Goal: Task Accomplishment & Management: Complete application form

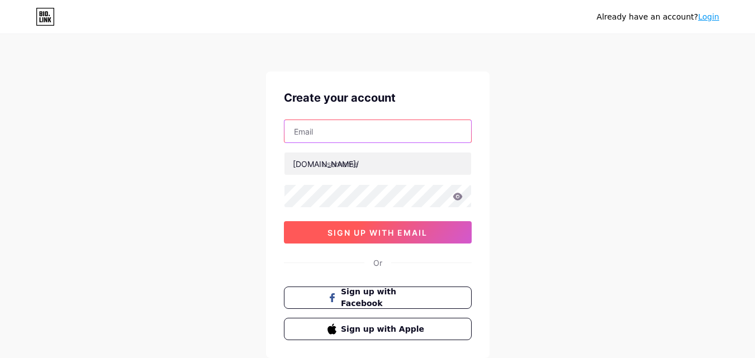
paste input "[EMAIL_ADDRESS][DOMAIN_NAME]"
type input "[EMAIL_ADDRESS][DOMAIN_NAME]"
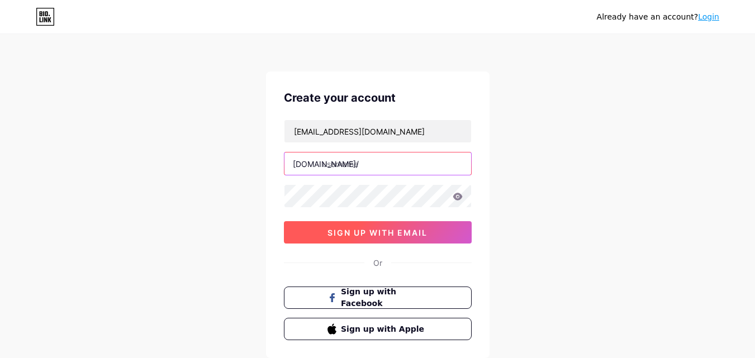
paste input "[PERSON_NAME]"
type input "[PERSON_NAME]"
click at [461, 226] on button "sign up with email" at bounding box center [378, 232] width 188 height 22
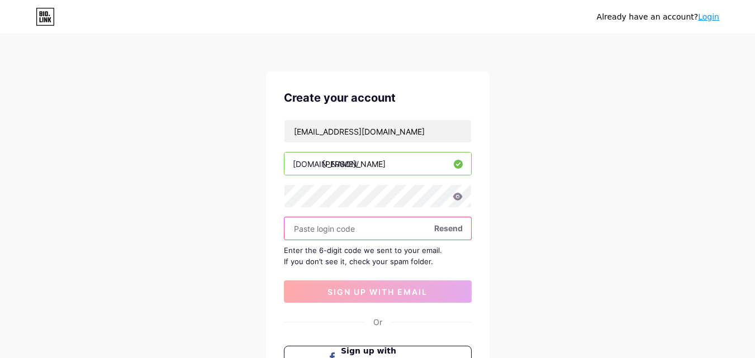
paste input "820449"
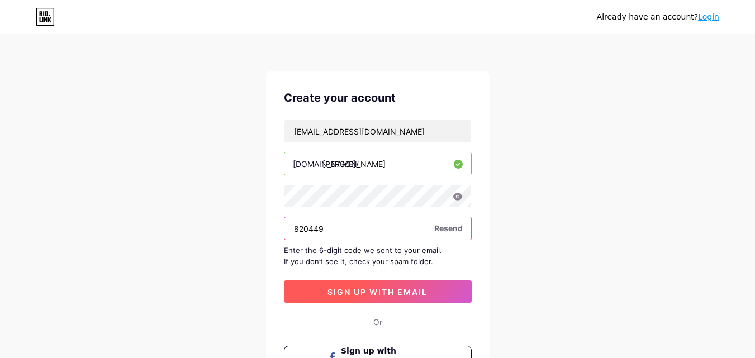
type input "820449"
click at [378, 293] on span "sign up with email" at bounding box center [377, 291] width 100 height 9
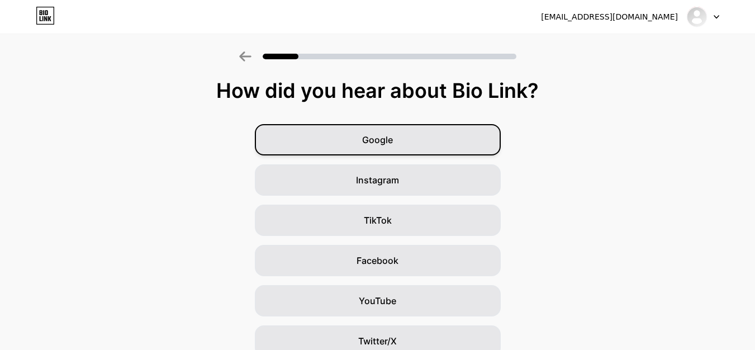
click at [360, 136] on div "Google" at bounding box center [378, 139] width 246 height 31
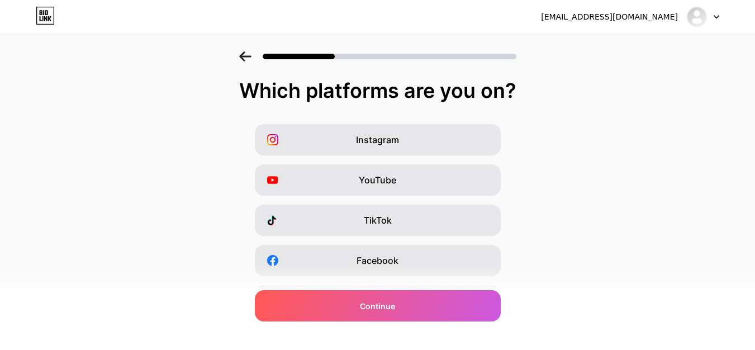
scroll to position [188, 0]
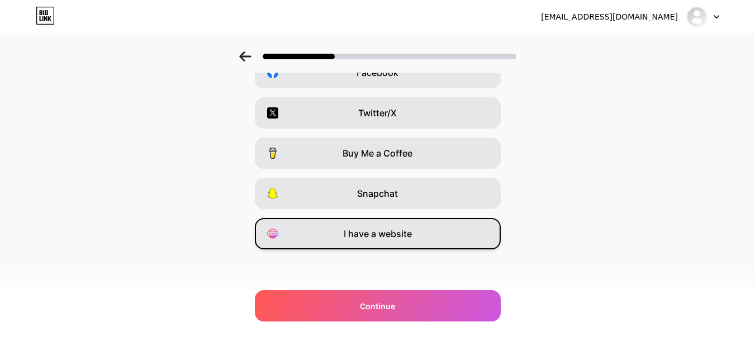
click at [375, 239] on span "I have a website" at bounding box center [377, 233] width 68 height 13
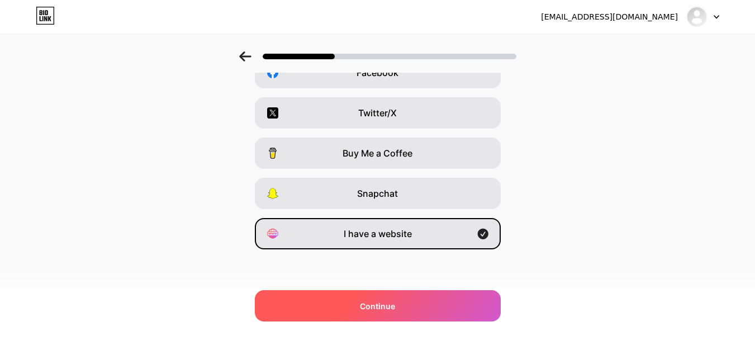
click at [417, 311] on div "Continue" at bounding box center [378, 305] width 246 height 31
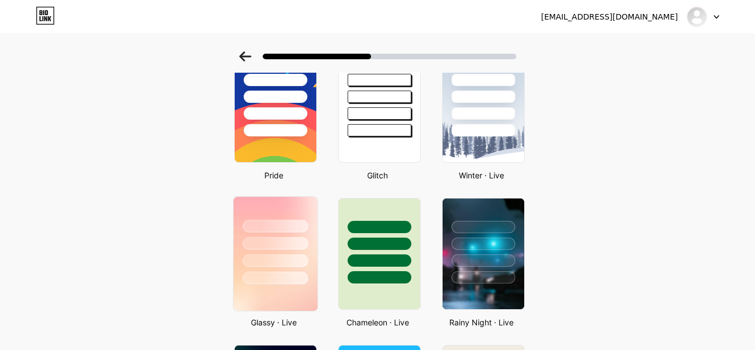
scroll to position [0, 0]
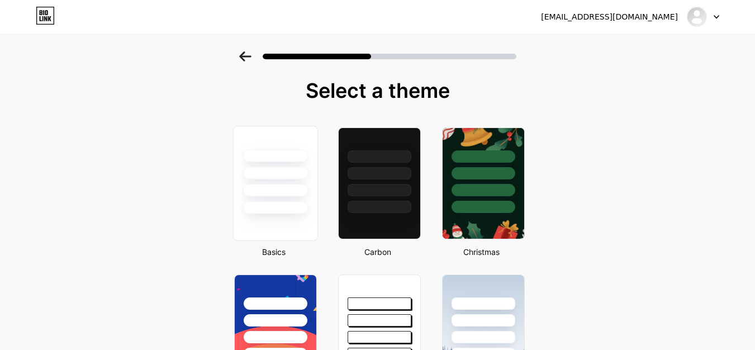
click at [280, 183] on div at bounding box center [275, 170] width 84 height 88
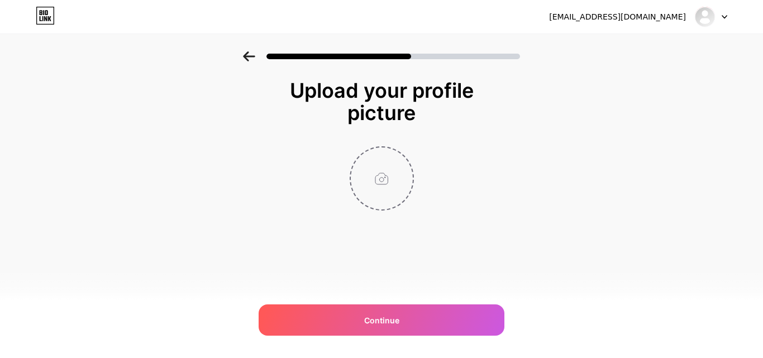
click at [393, 190] on input "file" at bounding box center [382, 178] width 62 height 62
type input "C:\fakepath\magnus-jeep-logo.jpg"
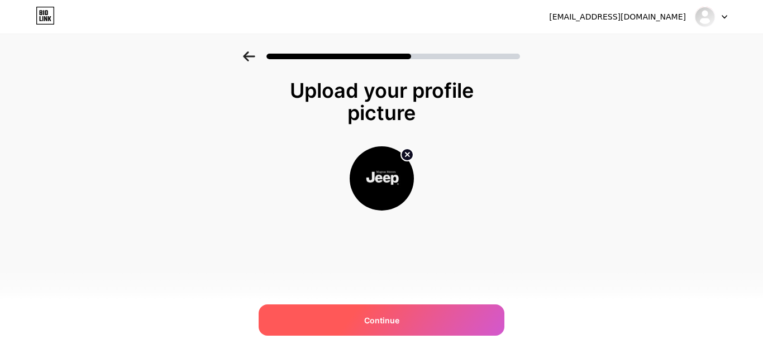
click at [423, 329] on div "Continue" at bounding box center [382, 319] width 246 height 31
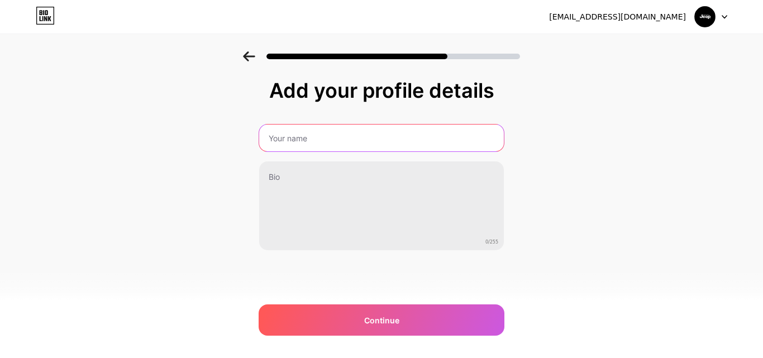
click at [365, 141] on input "text" at bounding box center [381, 138] width 245 height 27
paste input "[PERSON_NAME][GEOGRAPHIC_DATA]"
type input "[PERSON_NAME][GEOGRAPHIC_DATA]"
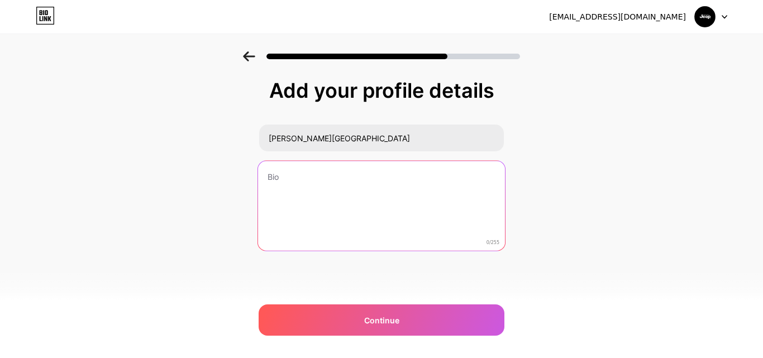
paste textarea "[PERSON_NAME][GEOGRAPHIC_DATA] is the official Jeep Showroom in [GEOGRAPHIC_DAT…"
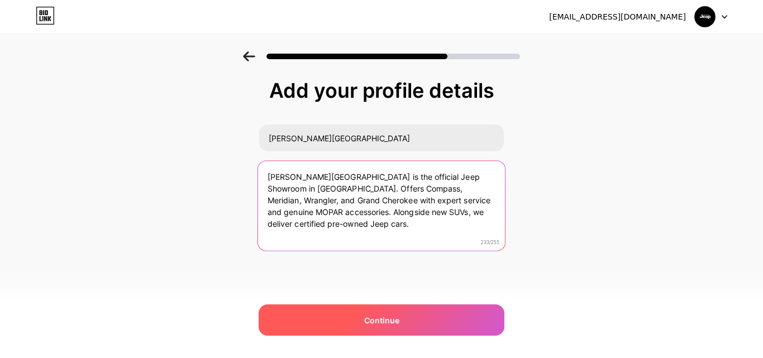
type textarea "[PERSON_NAME][GEOGRAPHIC_DATA] is the official Jeep Showroom in [GEOGRAPHIC_DAT…"
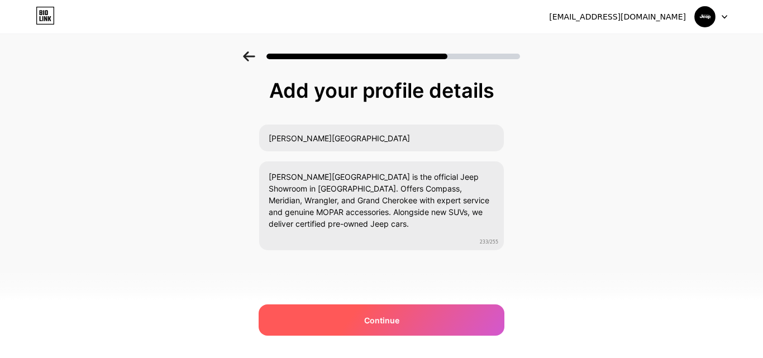
click at [393, 315] on span "Continue" at bounding box center [381, 320] width 35 height 12
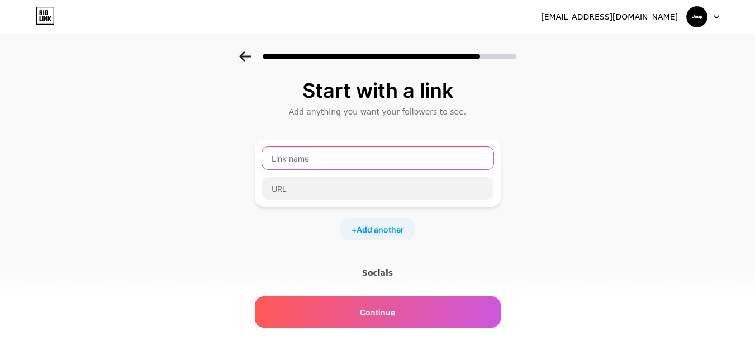
click at [295, 155] on input "text" at bounding box center [377, 158] width 231 height 22
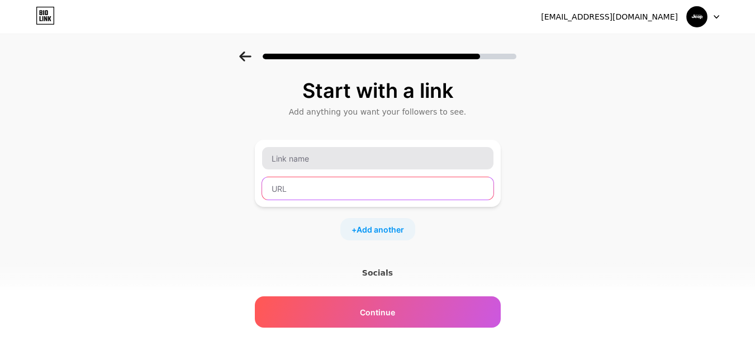
paste input "[URL][DOMAIN_NAME]"
type input "[URL][DOMAIN_NAME]"
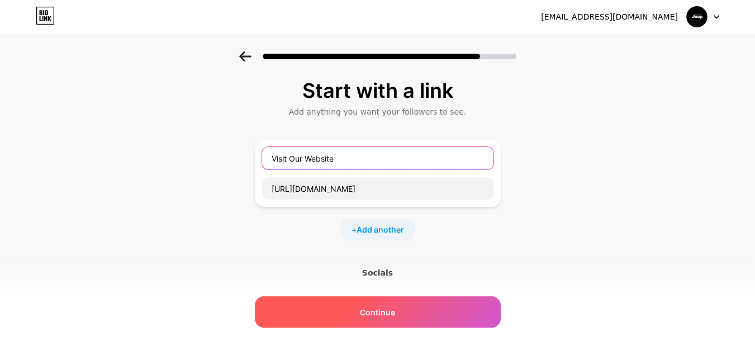
type input "Visit Our Website"
click at [388, 318] on div "Continue" at bounding box center [378, 311] width 246 height 31
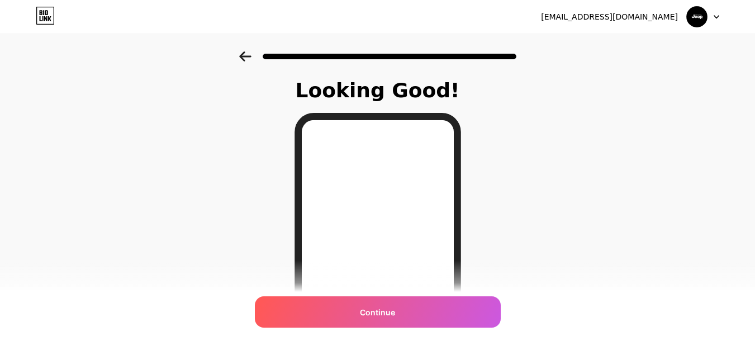
click at [248, 59] on icon at bounding box center [245, 56] width 12 height 10
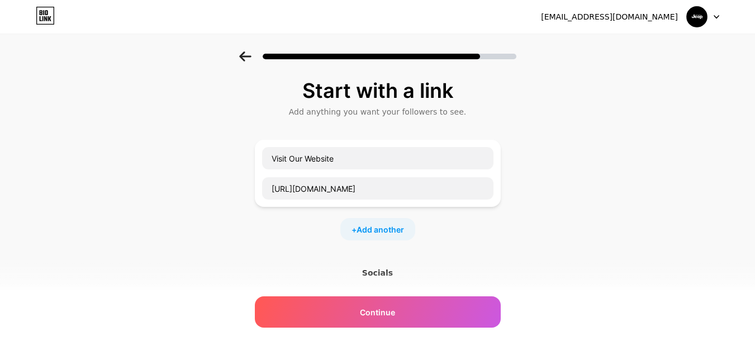
click at [375, 273] on div "Socials" at bounding box center [378, 272] width 246 height 11
click at [378, 235] on span "Add another" at bounding box center [379, 229] width 47 height 12
click at [328, 233] on input "text" at bounding box center [377, 236] width 231 height 22
type input "Facebook"
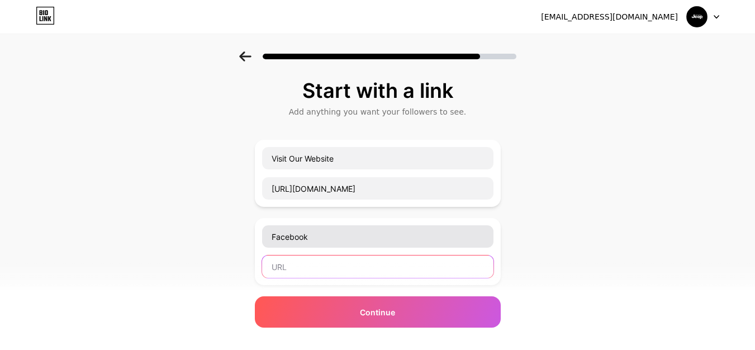
paste input "[URL][DOMAIN_NAME][DOMAIN_NAME]"
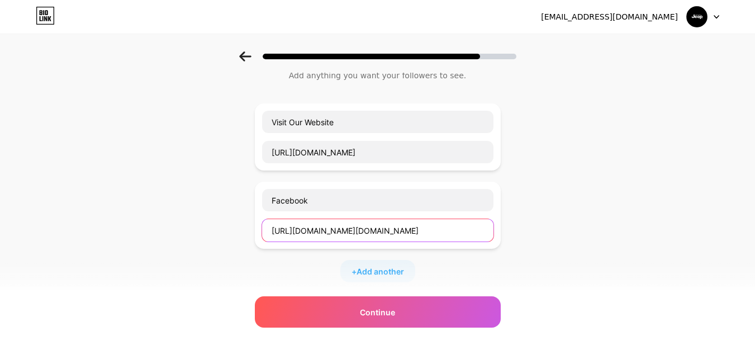
scroll to position [56, 0]
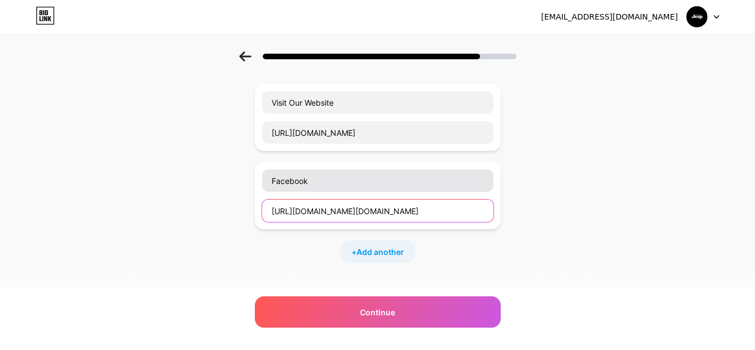
type input "[URL][DOMAIN_NAME][DOMAIN_NAME]"
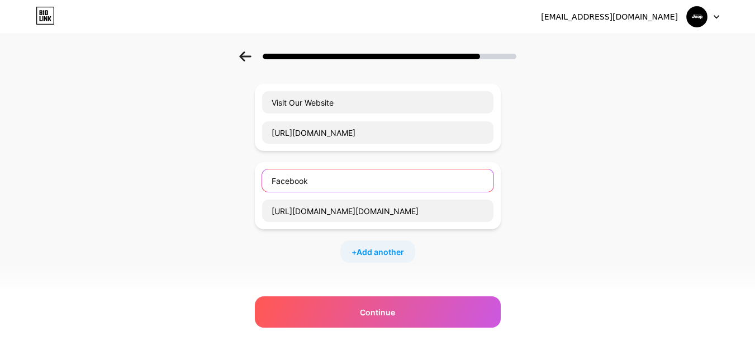
scroll to position [0, 0]
drag, startPoint x: 336, startPoint y: 185, endPoint x: 0, endPoint y: 139, distance: 338.9
click at [0, 142] on div "Start with a link Add anything you want your followers to see. Visit Our Websit…" at bounding box center [377, 231] width 755 height 471
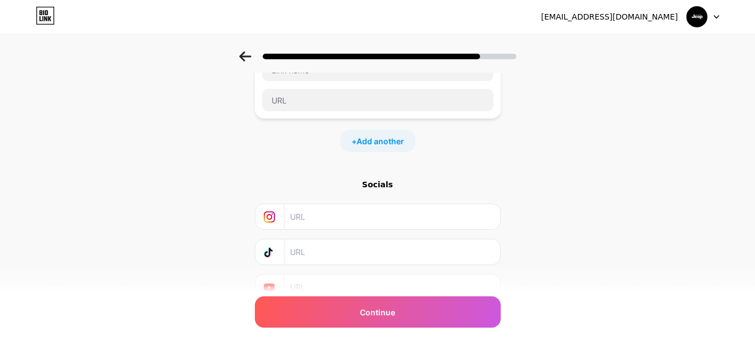
scroll to position [106, 0]
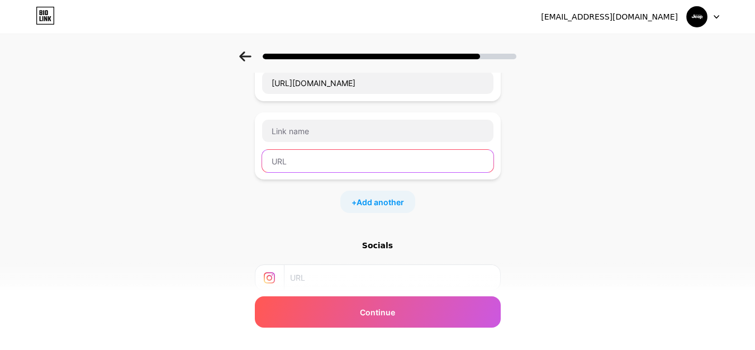
click at [318, 154] on input "text" at bounding box center [377, 161] width 231 height 22
paste input "[URL][DOMAIN_NAME][DOMAIN_NAME]"
type input "[URL][DOMAIN_NAME][DOMAIN_NAME]"
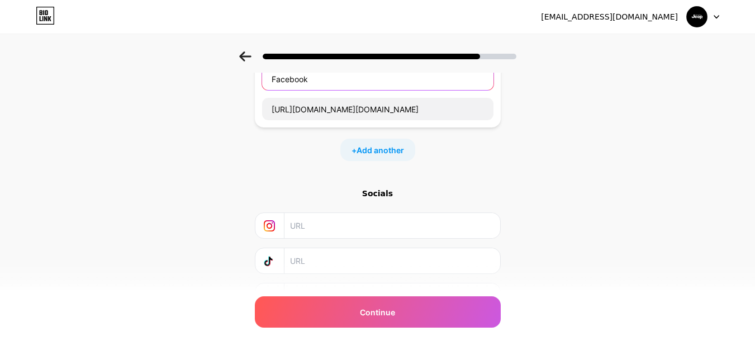
scroll to position [217, 0]
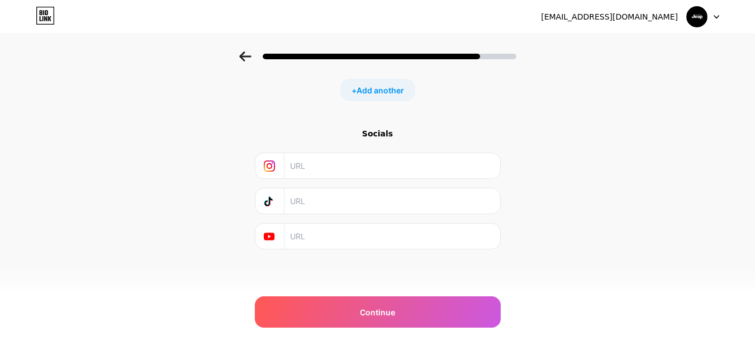
type input "Facebook"
click at [347, 172] on input "text" at bounding box center [391, 165] width 203 height 25
paste input "[URL][DOMAIN_NAME]"
type input "[URL][DOMAIN_NAME]"
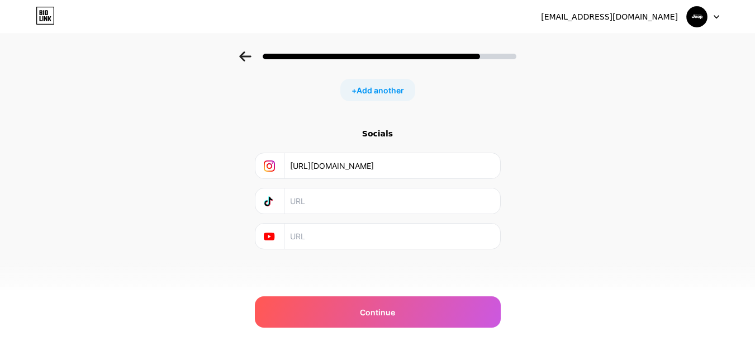
click at [216, 183] on div "Start with a link Add anything you want your followers to see. Visit Our Websit…" at bounding box center [377, 69] width 755 height 471
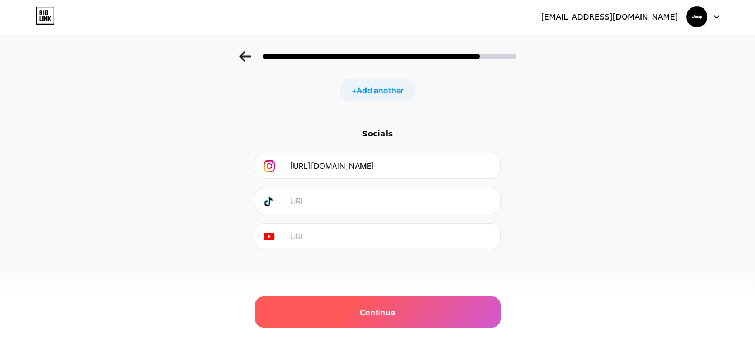
click at [378, 319] on div "Continue" at bounding box center [378, 311] width 246 height 31
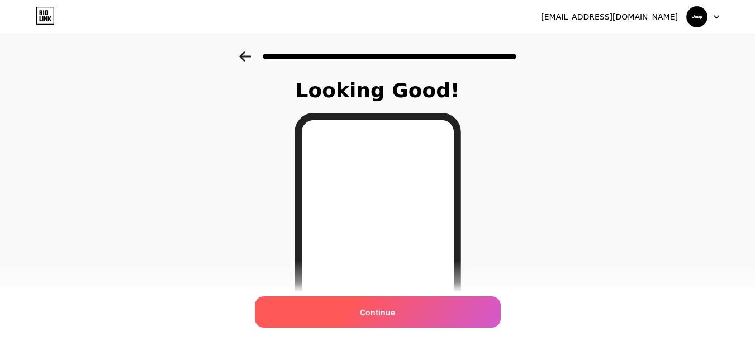
click at [403, 319] on div "Continue" at bounding box center [378, 311] width 246 height 31
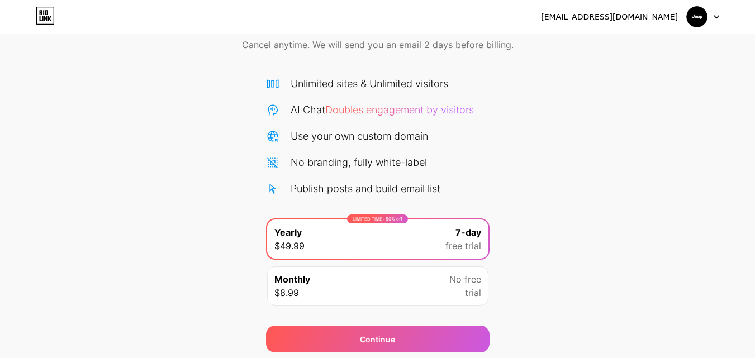
scroll to position [36, 0]
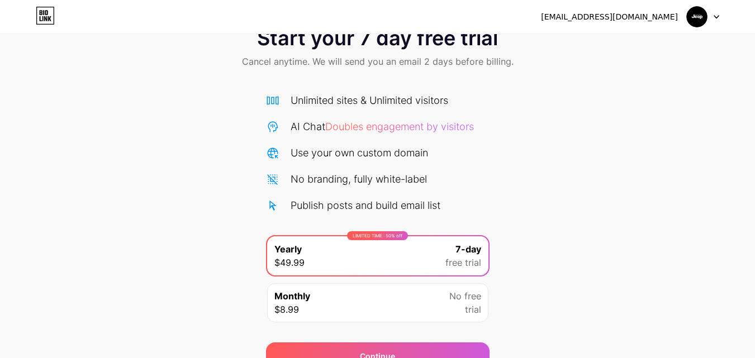
click at [702, 20] on img at bounding box center [696, 16] width 21 height 21
click at [718, 17] on icon at bounding box center [716, 17] width 6 height 4
click at [693, 11] on img at bounding box center [696, 16] width 21 height 21
click at [658, 13] on div "[EMAIL_ADDRESS][DOMAIN_NAME]" at bounding box center [609, 17] width 137 height 12
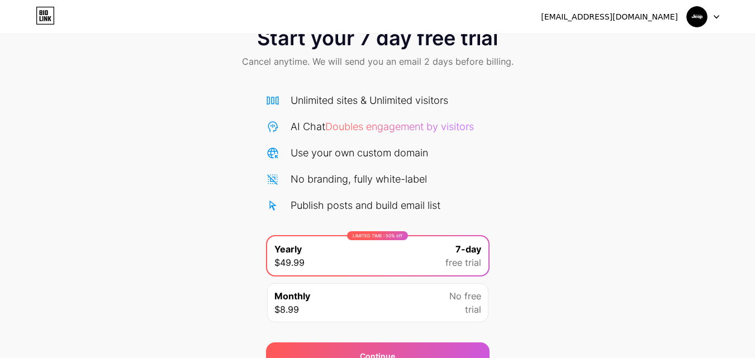
click at [691, 16] on img at bounding box center [696, 16] width 21 height 21
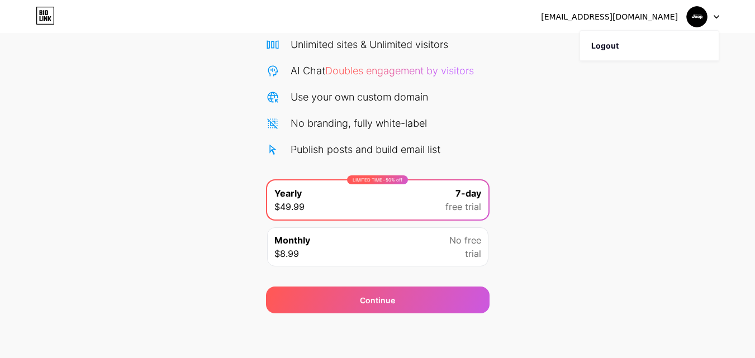
scroll to position [0, 0]
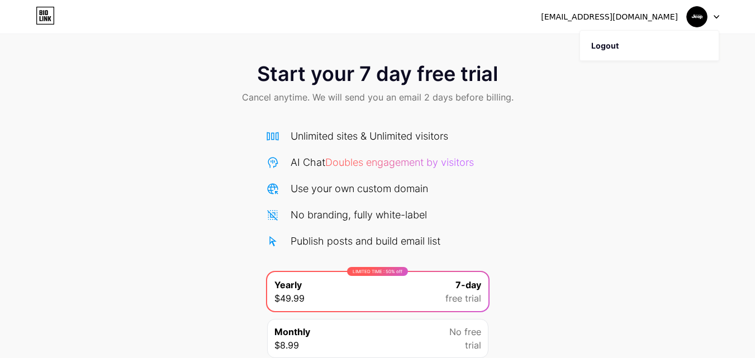
click at [694, 17] on img at bounding box center [696, 16] width 21 height 21
click at [627, 21] on div "[EMAIL_ADDRESS][DOMAIN_NAME]" at bounding box center [609, 17] width 137 height 12
click at [50, 15] on icon at bounding box center [45, 16] width 19 height 18
click at [688, 29] on div "[EMAIL_ADDRESS][DOMAIN_NAME] Logout" at bounding box center [377, 17] width 755 height 34
click at [691, 20] on img at bounding box center [696, 16] width 21 height 21
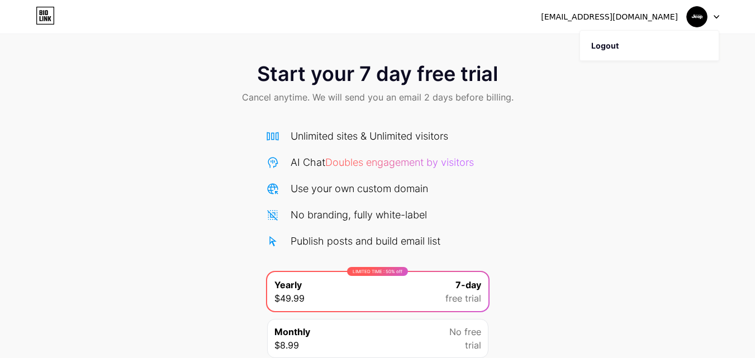
click at [691, 20] on img at bounding box center [696, 16] width 21 height 21
click at [718, 20] on div at bounding box center [702, 17] width 32 height 20
